Goal: Task Accomplishment & Management: Complete application form

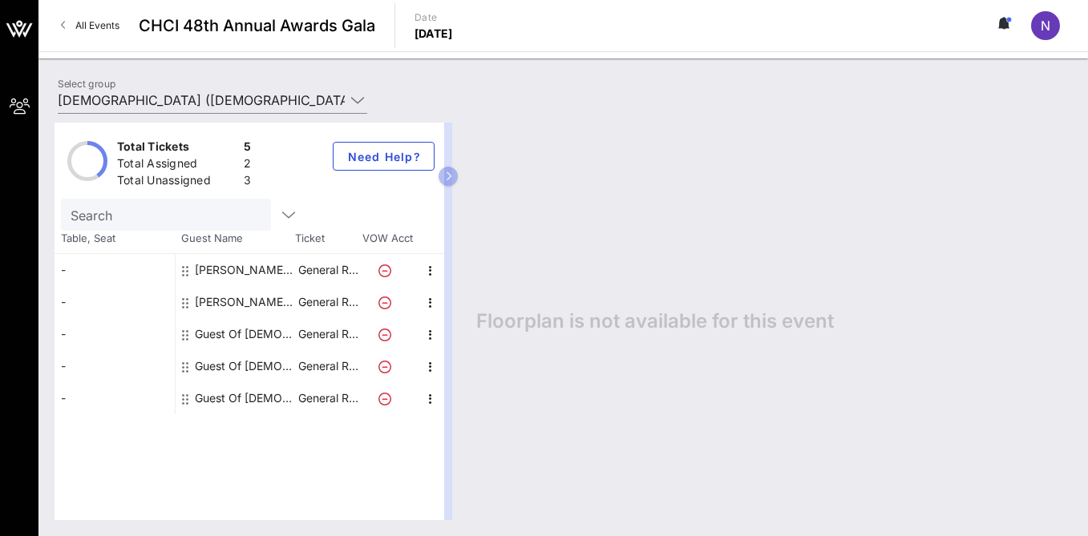
click at [383, 338] on icon at bounding box center [384, 335] width 13 height 13
click at [382, 333] on icon at bounding box center [384, 335] width 13 height 13
click at [202, 333] on div "Guest Of [DEMOGRAPHIC_DATA]" at bounding box center [245, 334] width 101 height 32
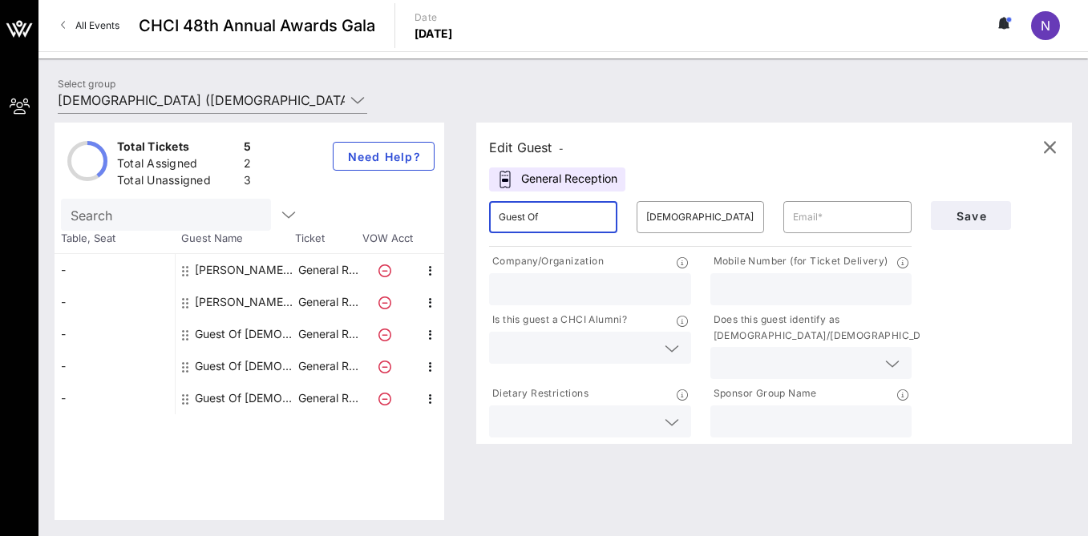
click at [575, 222] on input "Guest Of" at bounding box center [552, 217] width 109 height 26
drag, startPoint x: 575, startPoint y: 222, endPoint x: 434, endPoint y: 222, distance: 141.0
click at [434, 222] on div "Total Tickets 5 Total Assigned 2 Total Unassigned 3 Need Help? Search Table, Se…" at bounding box center [562, 322] width 1017 height 398
drag, startPoint x: 551, startPoint y: 217, endPoint x: 486, endPoint y: 197, distance: 67.9
click at [486, 197] on div "​ [PERSON_NAME]" at bounding box center [552, 217] width 147 height 51
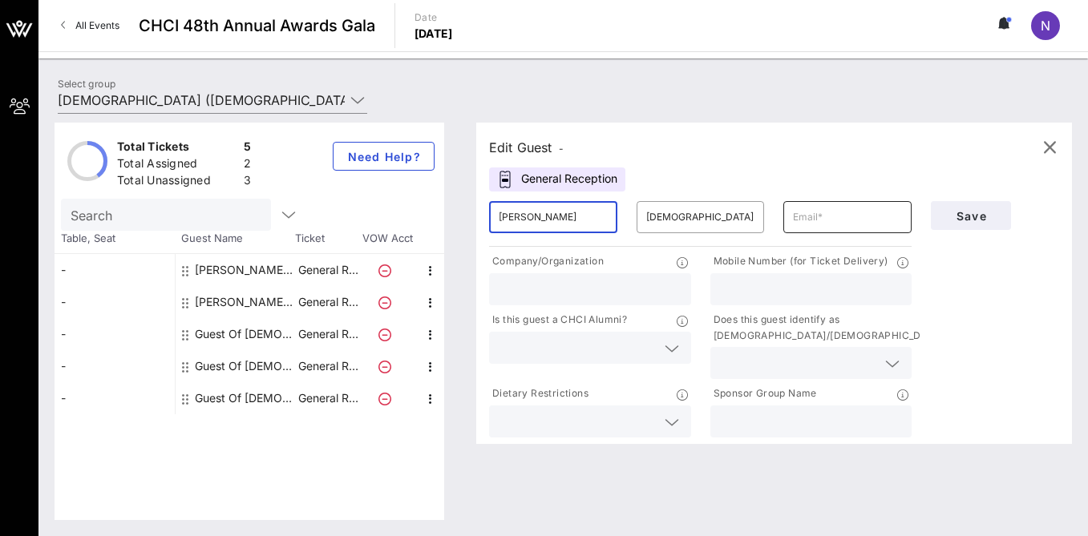
type input "[PERSON_NAME]"
click at [832, 225] on input "text" at bounding box center [847, 217] width 109 height 26
click at [749, 99] on div "Select group [DEMOGRAPHIC_DATA] ([DEMOGRAPHIC_DATA]) [Nicole Brener-Schmitz, [E…" at bounding box center [563, 103] width 1030 height 56
